Goal: Task Accomplishment & Management: Manage account settings

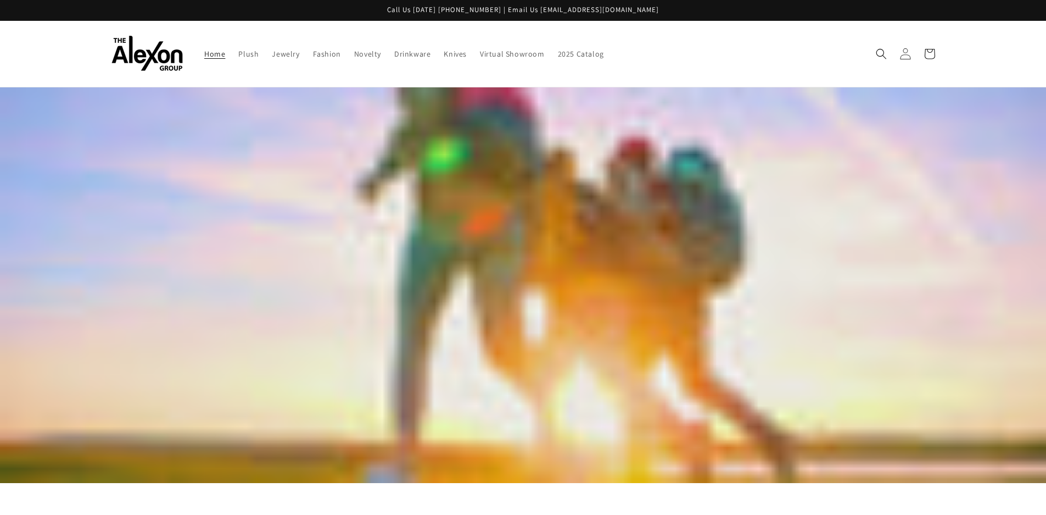
click at [907, 55] on icon at bounding box center [906, 54] width 12 height 12
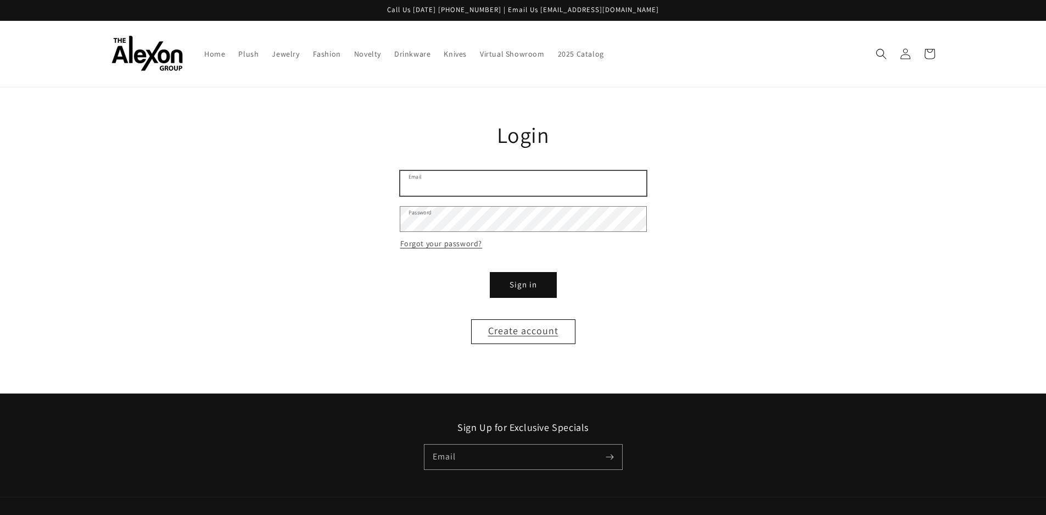
click at [456, 191] on input "Email" at bounding box center [523, 183] width 246 height 25
click at [442, 242] on link "Forgot your password?" at bounding box center [441, 244] width 82 height 14
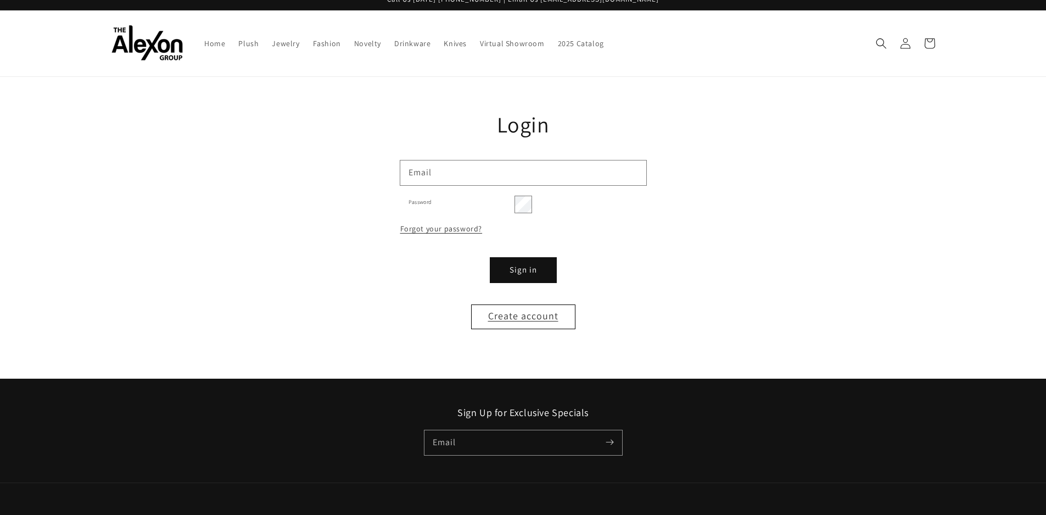
click at [0, 0] on input "Email" at bounding box center [0, 0] width 0 height 0
type input "**********"
click at [0, 0] on button "Submit" at bounding box center [0, 0] width 0 height 0
